Goal: Transaction & Acquisition: Purchase product/service

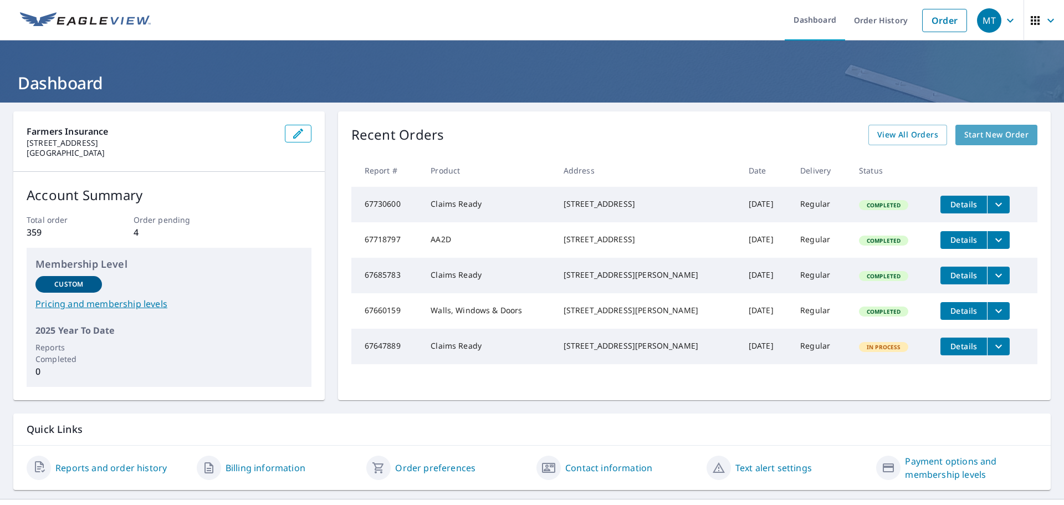
click at [973, 134] on span "Start New Order" at bounding box center [996, 135] width 64 height 14
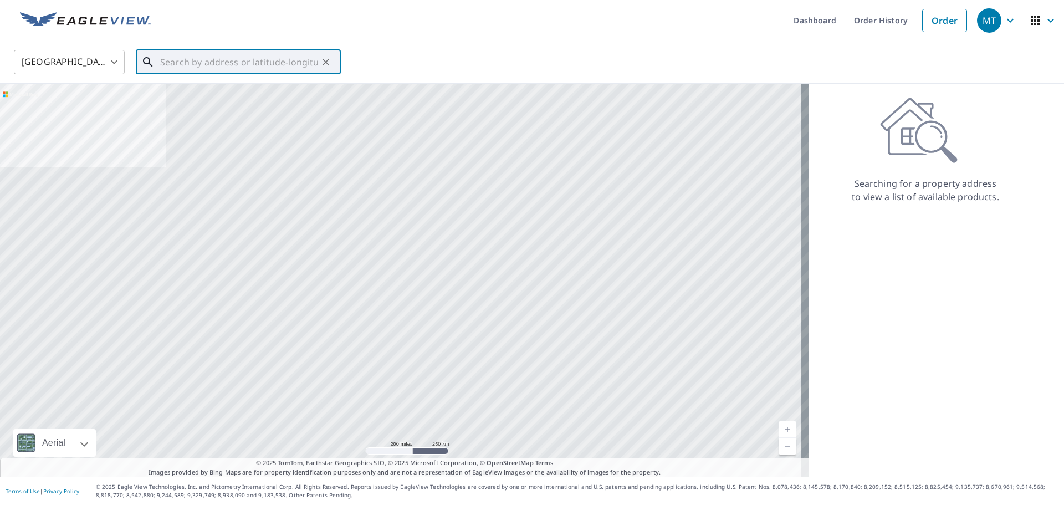
click at [201, 68] on input "text" at bounding box center [239, 62] width 158 height 31
paste input "[STREET_ADDRESS]"
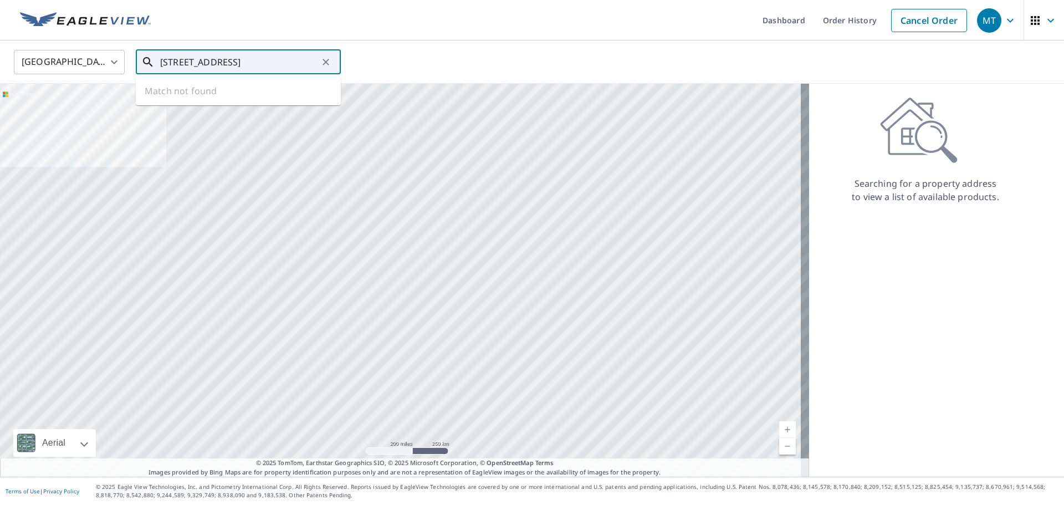
scroll to position [0, 18]
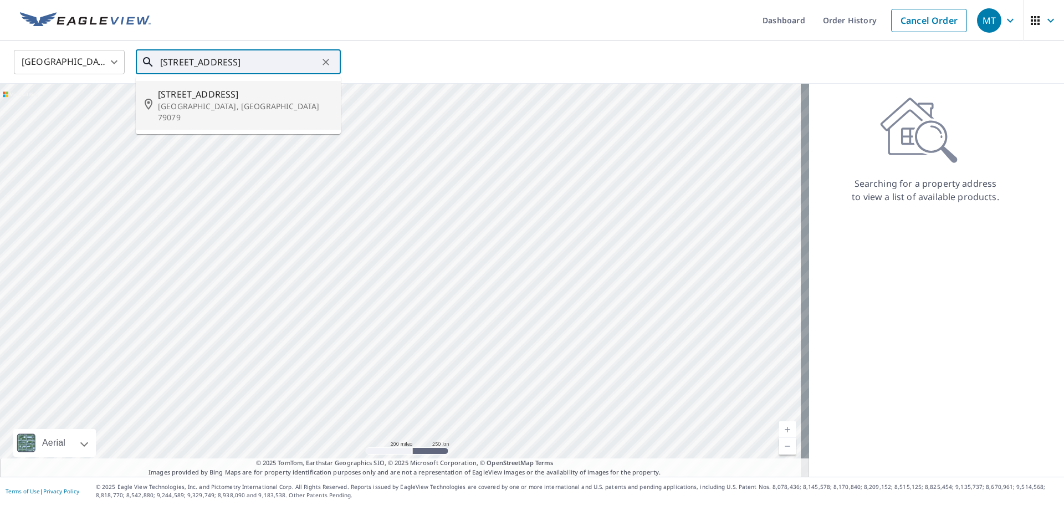
drag, startPoint x: 203, startPoint y: 89, endPoint x: 250, endPoint y: 91, distance: 47.7
click at [202, 89] on span "[STREET_ADDRESS]" at bounding box center [245, 94] width 174 height 13
type input "[STREET_ADDRESS]"
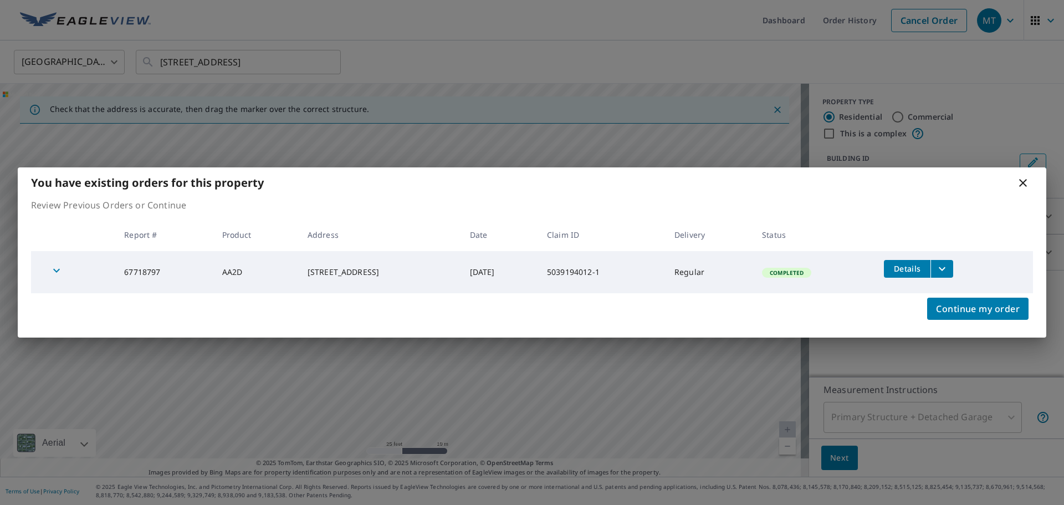
click at [998, 250] on th at bounding box center [954, 234] width 158 height 33
click at [1023, 183] on icon at bounding box center [1023, 183] width 8 height 8
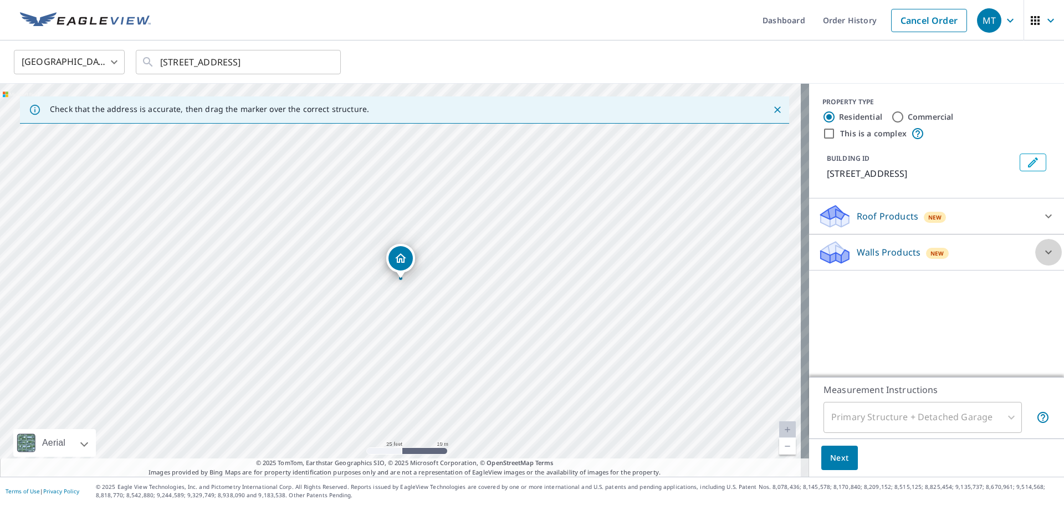
click at [1035, 253] on div at bounding box center [1048, 252] width 27 height 27
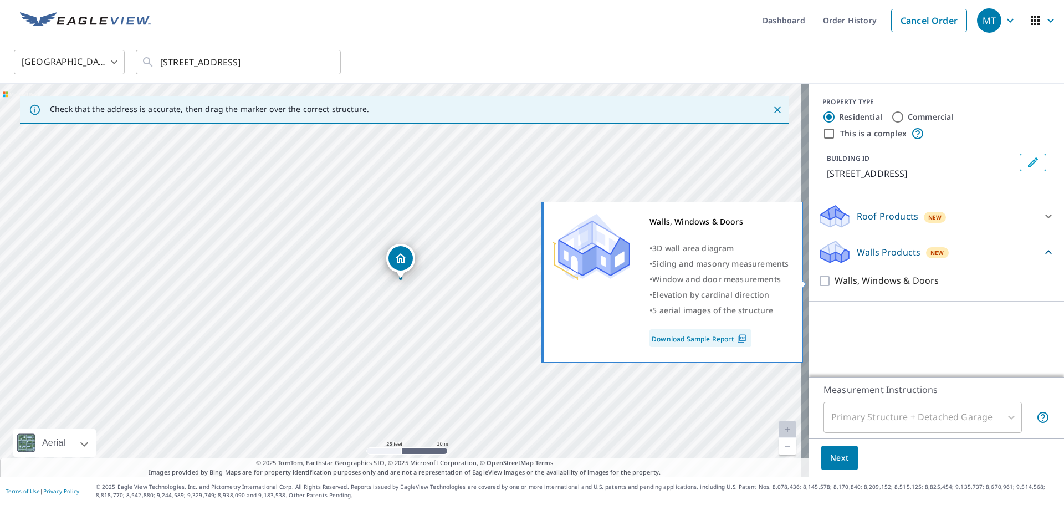
click at [818, 280] on input "Walls, Windows & Doors" at bounding box center [826, 280] width 17 height 13
checkbox input "true"
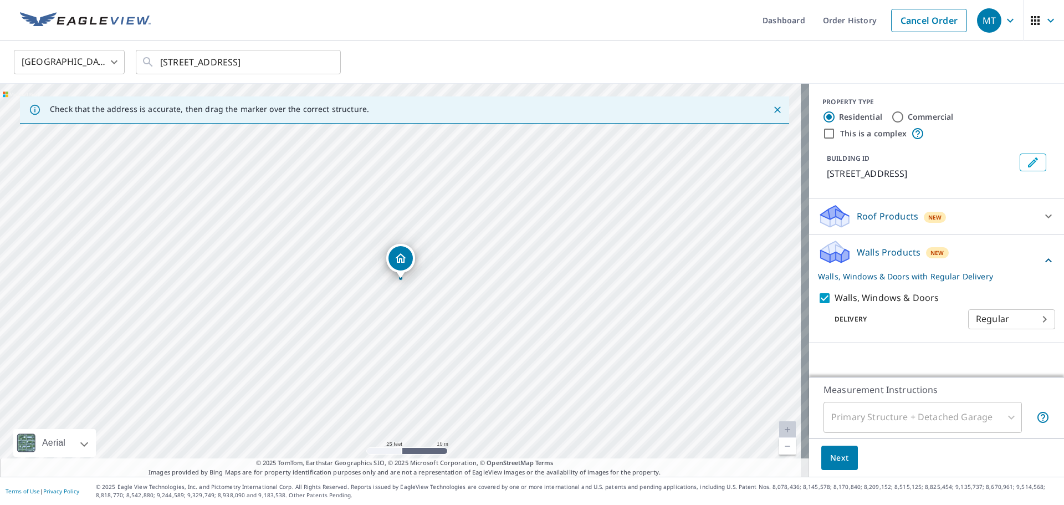
click at [833, 461] on span "Next" at bounding box center [839, 458] width 19 height 14
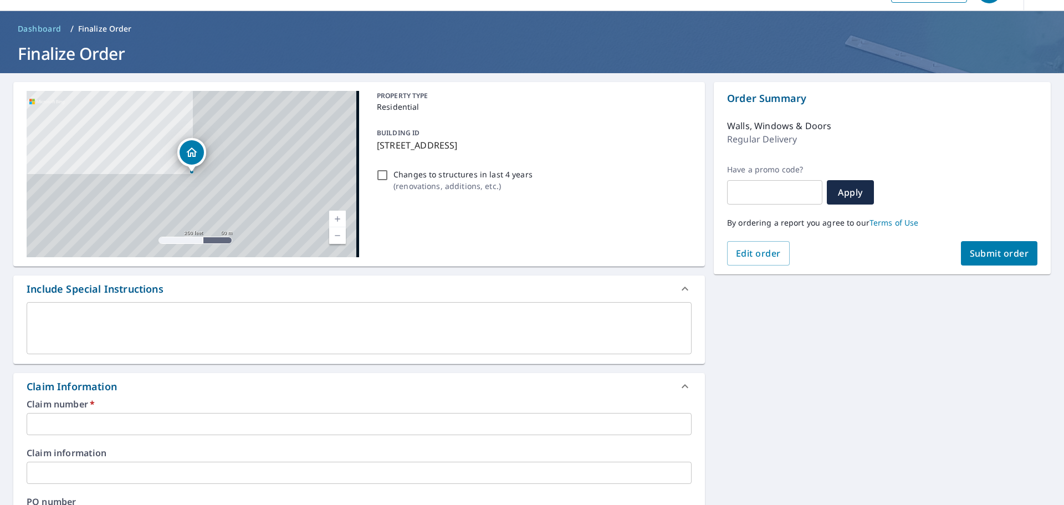
scroll to position [55, 0]
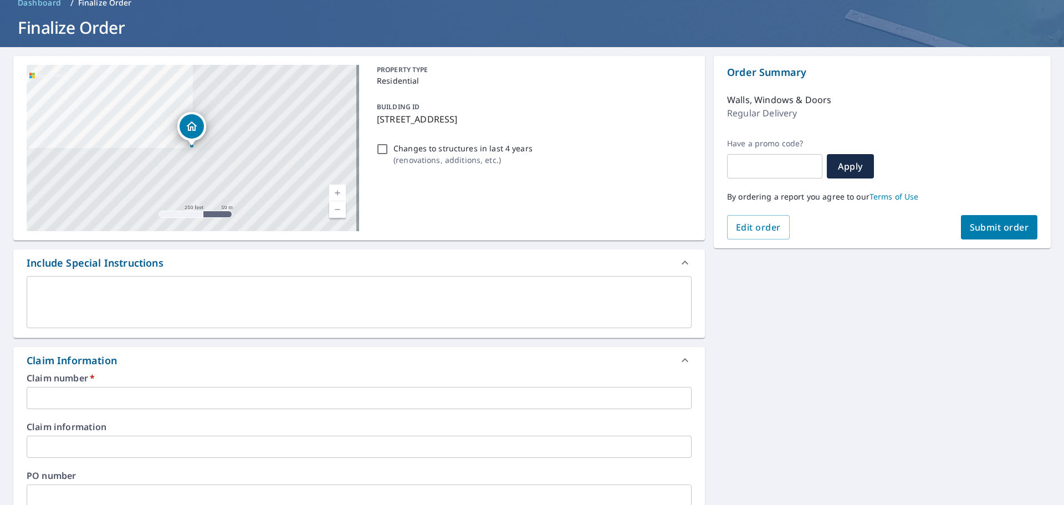
click at [75, 393] on input "text" at bounding box center [359, 398] width 665 height 22
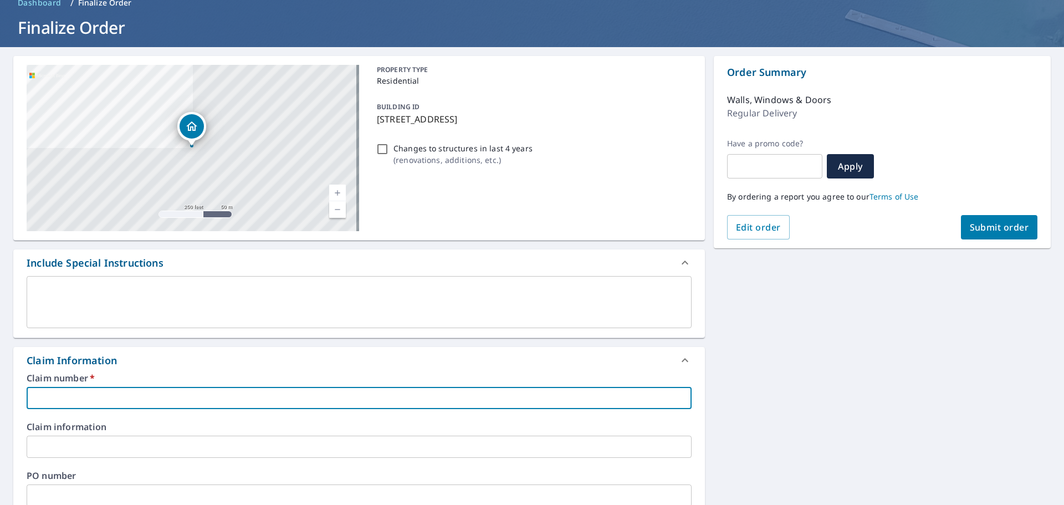
paste input "5039194012"
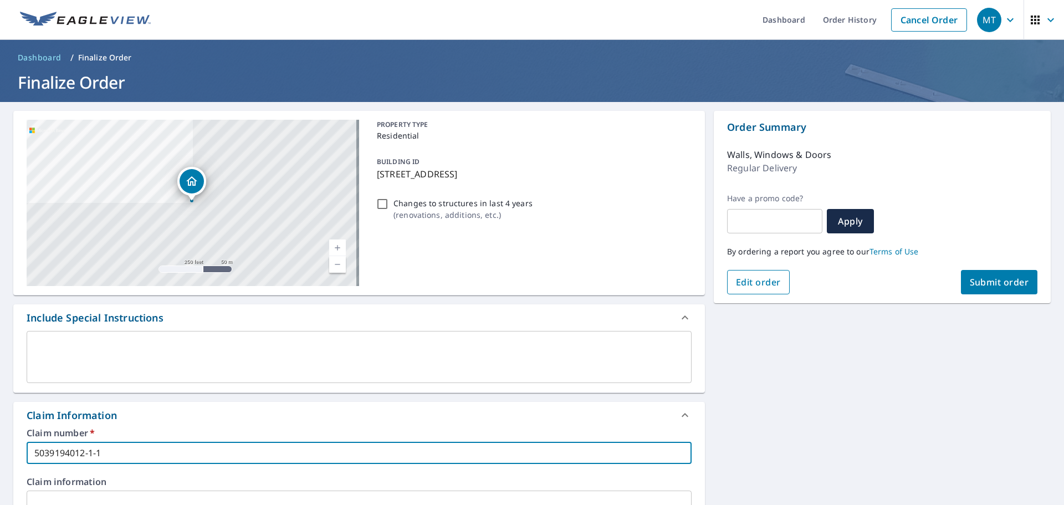
scroll to position [0, 0]
type input "5039194012-1-1"
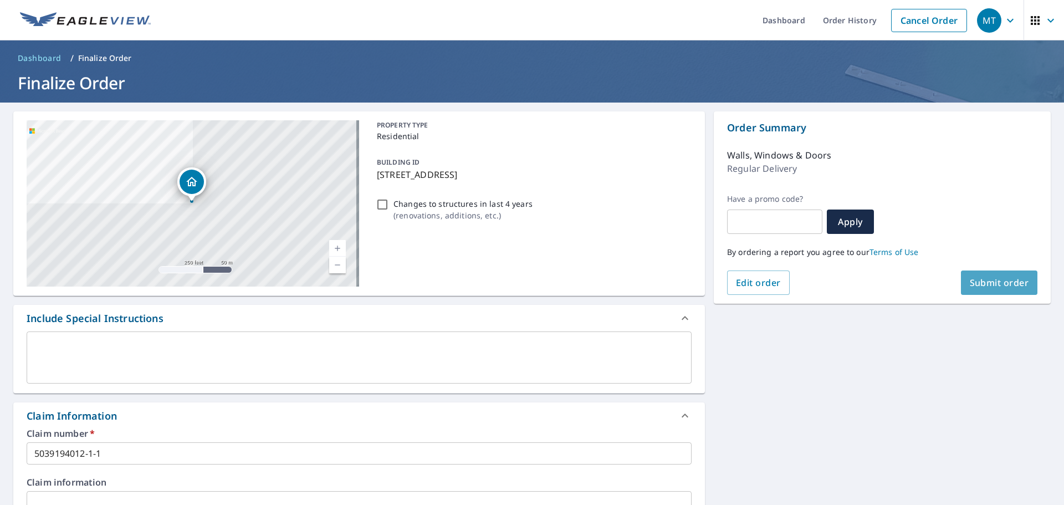
click at [986, 276] on span "Submit order" at bounding box center [999, 282] width 59 height 12
